Goal: Download file/media

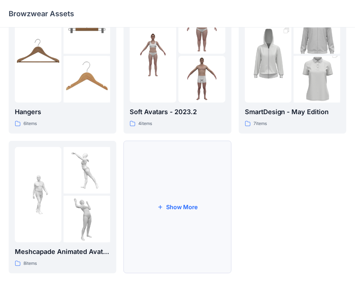
scroll to position [179, 0]
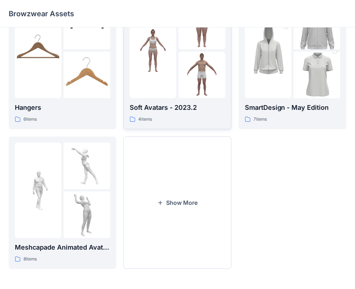
click at [168, 116] on div "4 items" at bounding box center [177, 120] width 95 height 8
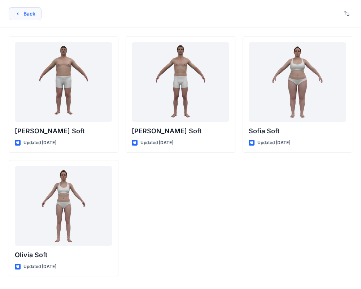
click at [14, 15] on button "Back" at bounding box center [25, 13] width 33 height 13
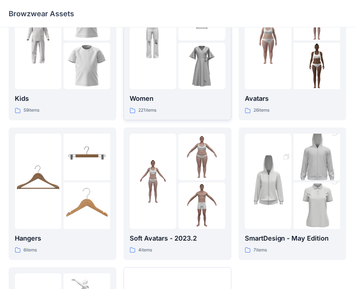
scroll to position [179, 0]
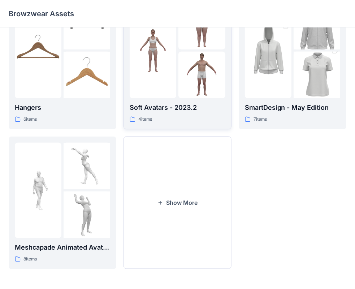
click at [141, 121] on p "4 items" at bounding box center [145, 120] width 14 height 8
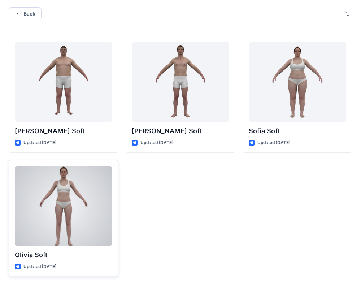
click at [52, 182] on div at bounding box center [64, 205] width 98 height 79
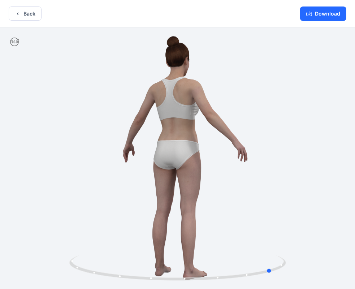
drag, startPoint x: 195, startPoint y: 161, endPoint x: 316, endPoint y: 163, distance: 120.7
click at [309, 163] on div at bounding box center [177, 158] width 355 height 263
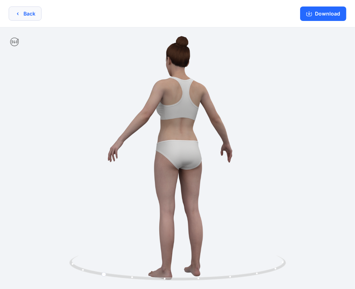
click at [18, 7] on button "Back" at bounding box center [25, 14] width 33 height 14
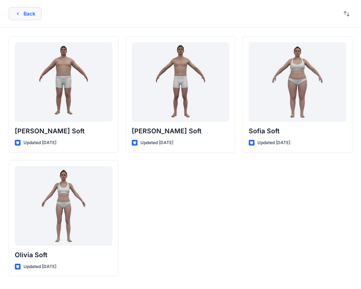
click at [19, 14] on icon "button" at bounding box center [18, 14] width 6 height 6
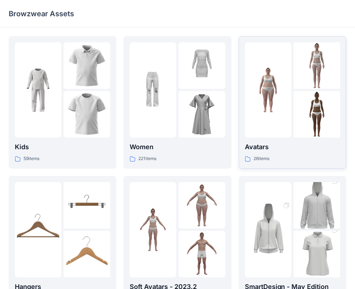
click at [261, 145] on p "Avatars" at bounding box center [292, 147] width 95 height 10
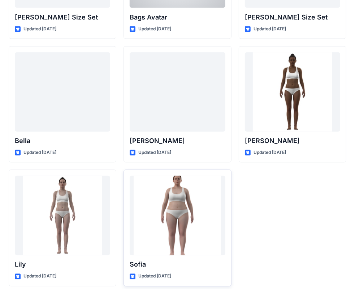
scroll to position [861, 0]
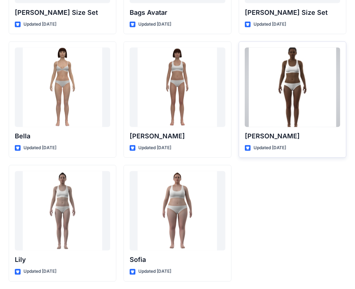
click at [306, 134] on p "[PERSON_NAME]" at bounding box center [292, 137] width 95 height 10
click at [288, 71] on div at bounding box center [292, 87] width 95 height 79
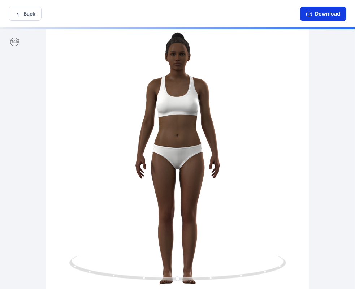
click at [311, 18] on button "Download" at bounding box center [323, 14] width 46 height 14
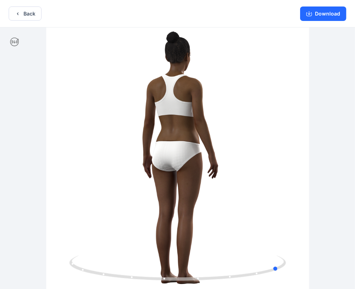
drag, startPoint x: 128, startPoint y: 105, endPoint x: 233, endPoint y: 109, distance: 105.2
click at [233, 109] on div at bounding box center [177, 158] width 355 height 263
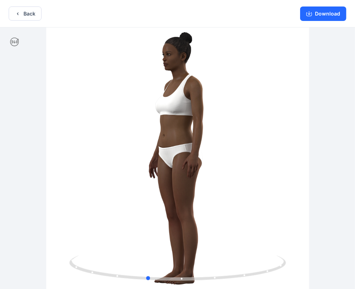
drag, startPoint x: 141, startPoint y: 107, endPoint x: 212, endPoint y: 104, distance: 71.2
click at [223, 108] on div at bounding box center [177, 158] width 355 height 263
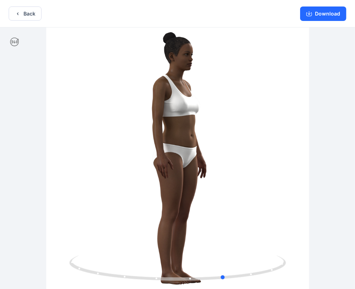
drag, startPoint x: 142, startPoint y: 102, endPoint x: 223, endPoint y: 116, distance: 82.4
click at [223, 116] on div at bounding box center [177, 158] width 355 height 263
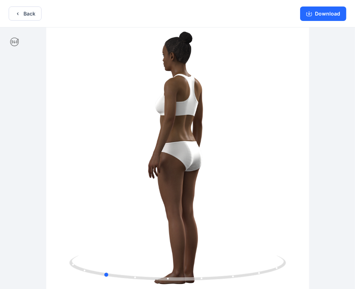
drag, startPoint x: 140, startPoint y: 104, endPoint x: 232, endPoint y: 115, distance: 92.8
click at [232, 115] on div at bounding box center [177, 158] width 355 height 263
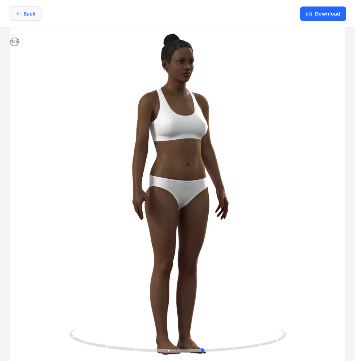
click at [30, 16] on button "Back" at bounding box center [25, 14] width 33 height 14
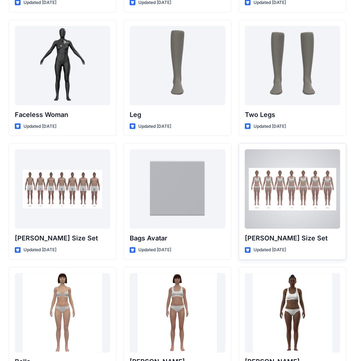
scroll to position [644, 0]
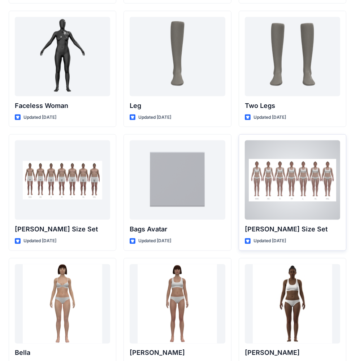
click at [280, 173] on div at bounding box center [292, 180] width 95 height 79
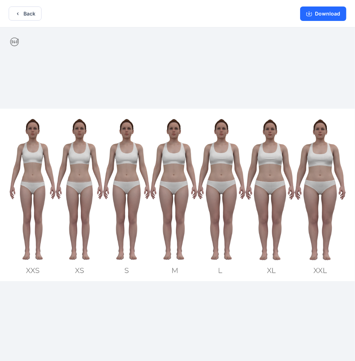
scroll to position [1, 0]
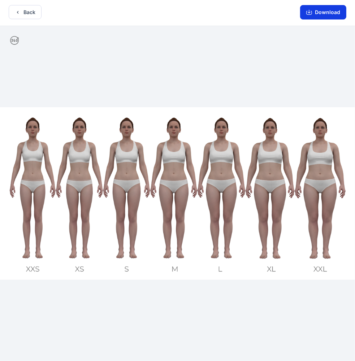
click at [319, 16] on button "Download" at bounding box center [323, 12] width 46 height 14
click at [26, 11] on button "Back" at bounding box center [25, 12] width 33 height 14
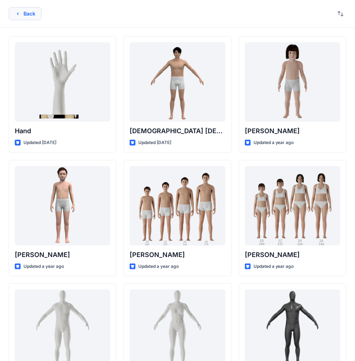
click at [42, 18] on div "Back" at bounding box center [177, 13] width 355 height 27
click at [33, 16] on button "Back" at bounding box center [25, 13] width 33 height 13
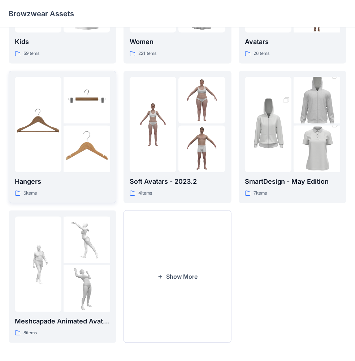
scroll to position [107, 0]
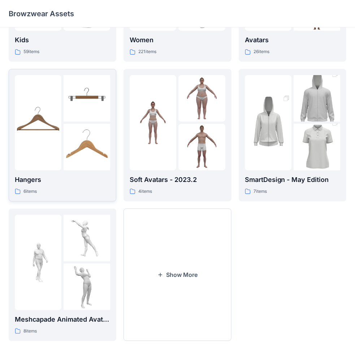
click at [54, 124] on img at bounding box center [38, 122] width 47 height 47
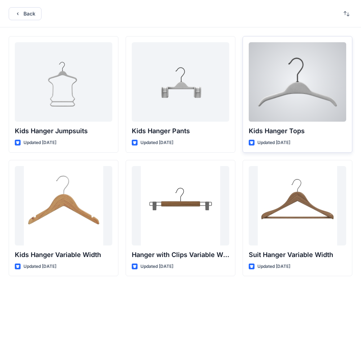
click at [275, 93] on div at bounding box center [298, 81] width 98 height 79
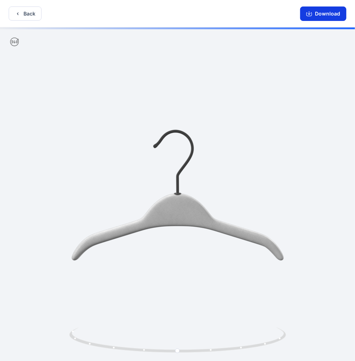
click at [339, 12] on button "Download" at bounding box center [323, 14] width 46 height 14
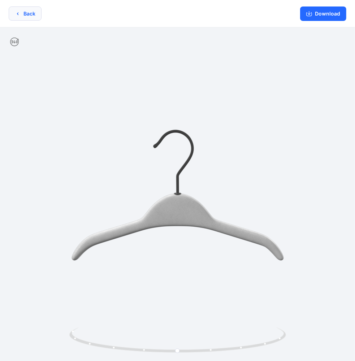
click at [34, 14] on button "Back" at bounding box center [25, 14] width 33 height 14
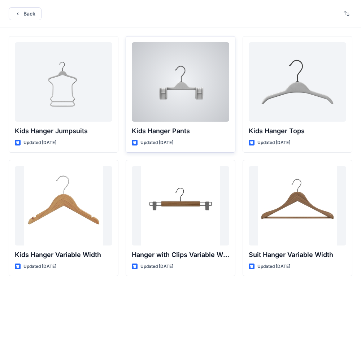
click at [156, 94] on div at bounding box center [181, 81] width 98 height 79
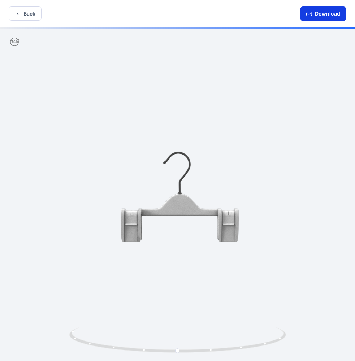
click at [314, 12] on button "Download" at bounding box center [323, 14] width 46 height 14
